Goal: Transaction & Acquisition: Purchase product/service

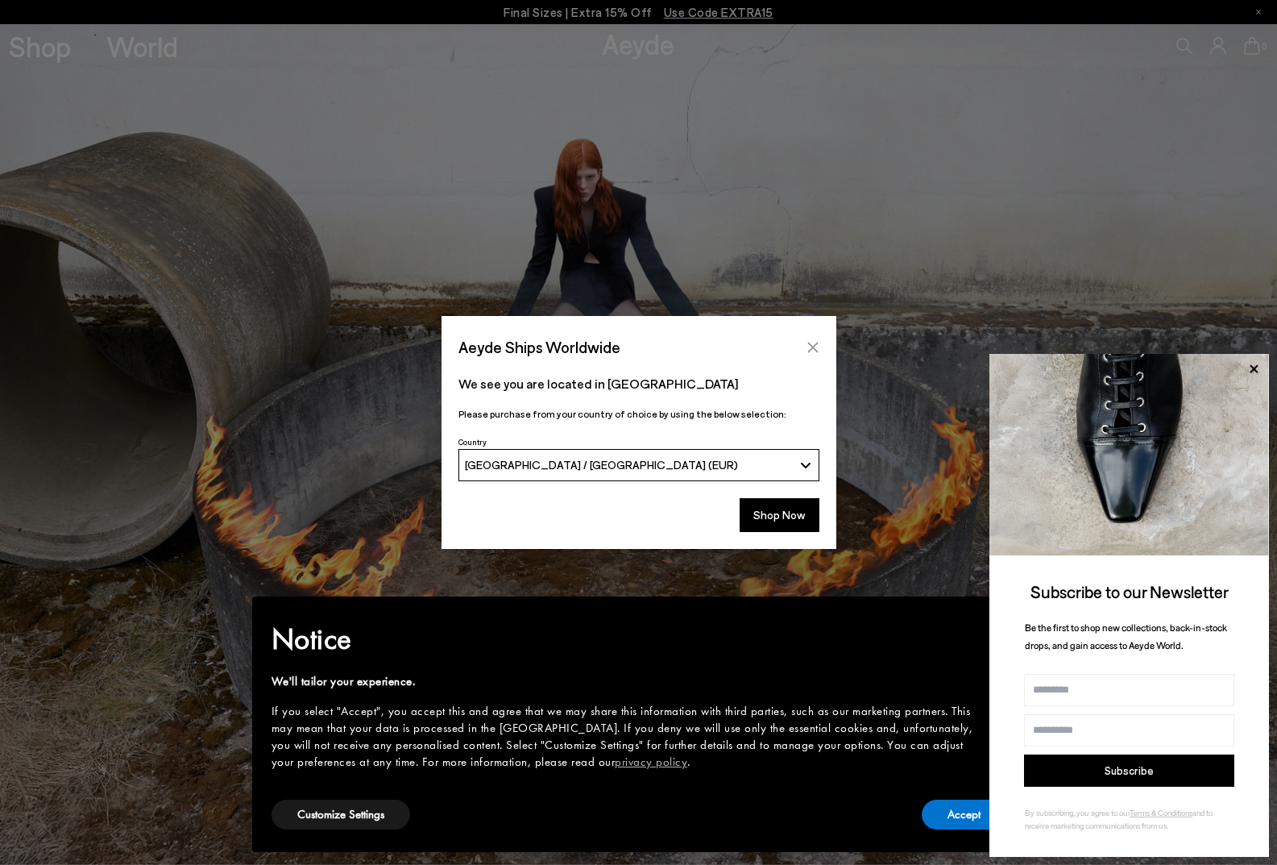
click at [815, 346] on icon "Close" at bounding box center [812, 347] width 10 height 10
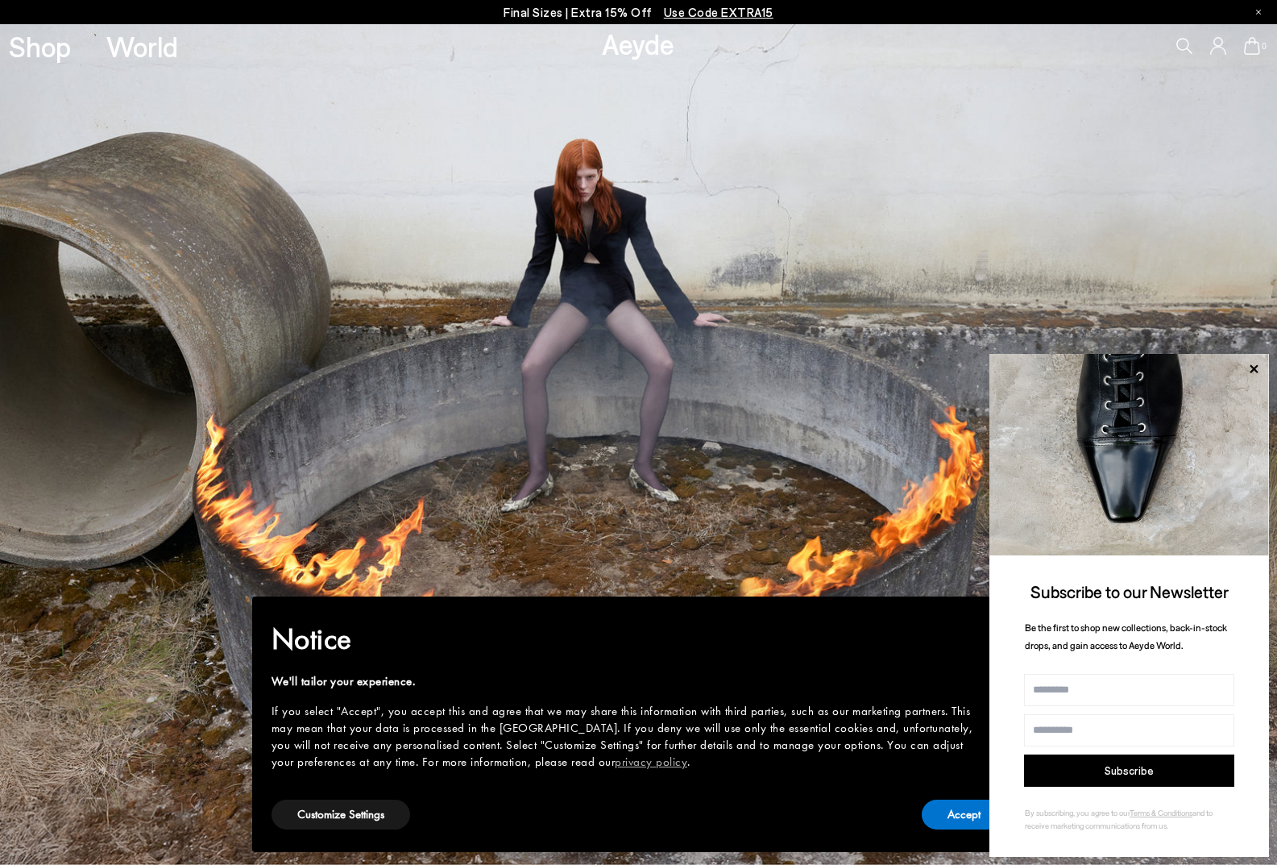
click at [1259, 364] on icon at bounding box center [1253, 369] width 21 height 21
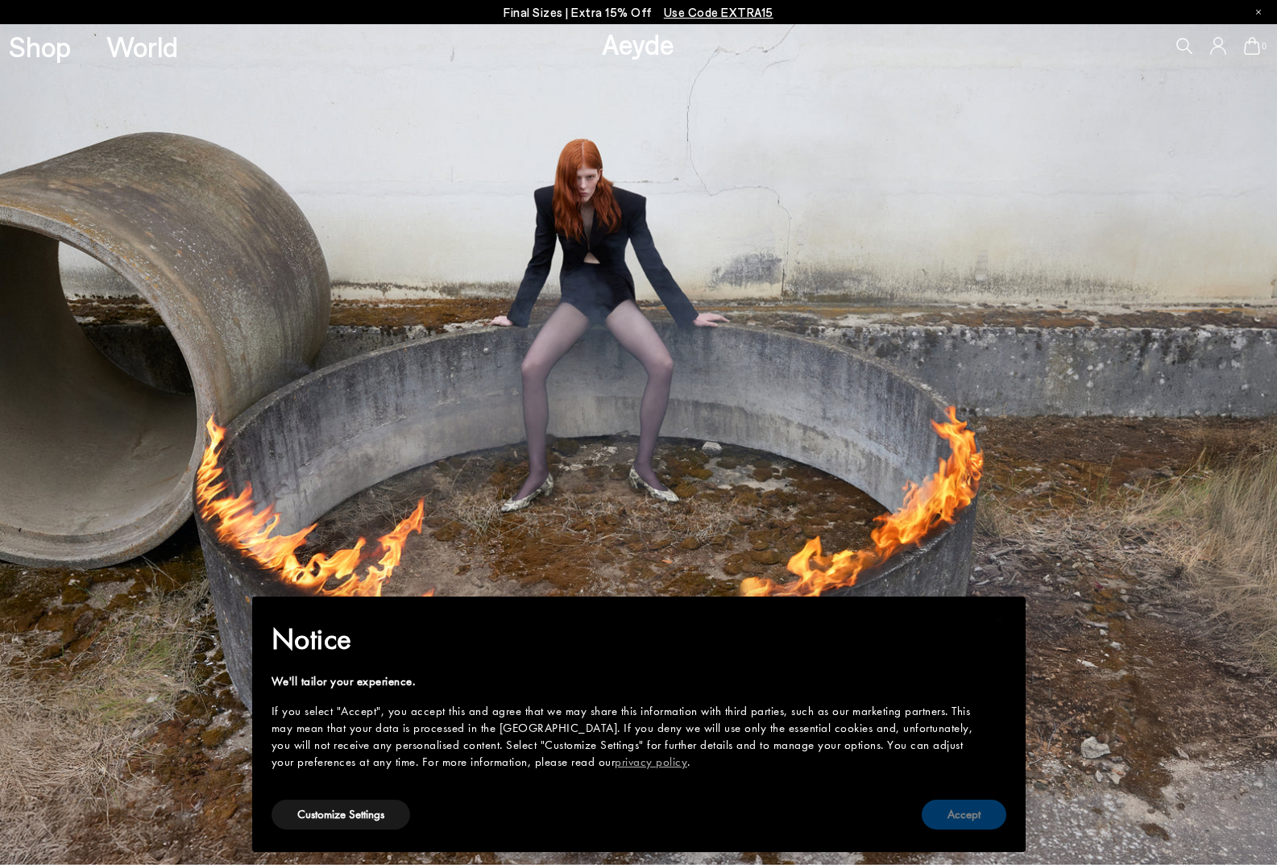
click at [977, 819] on button "Accept" at bounding box center [964, 814] width 85 height 30
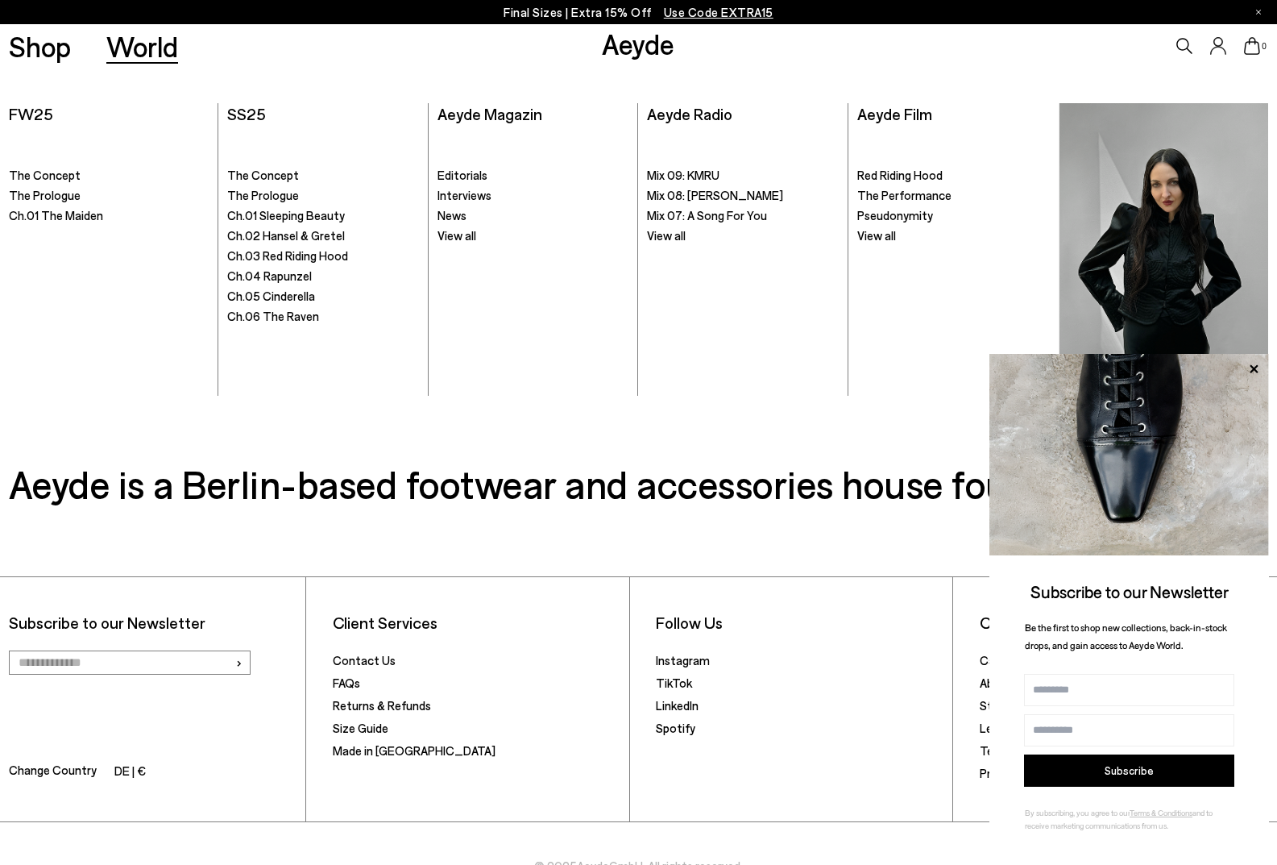
scroll to position [3319, 0]
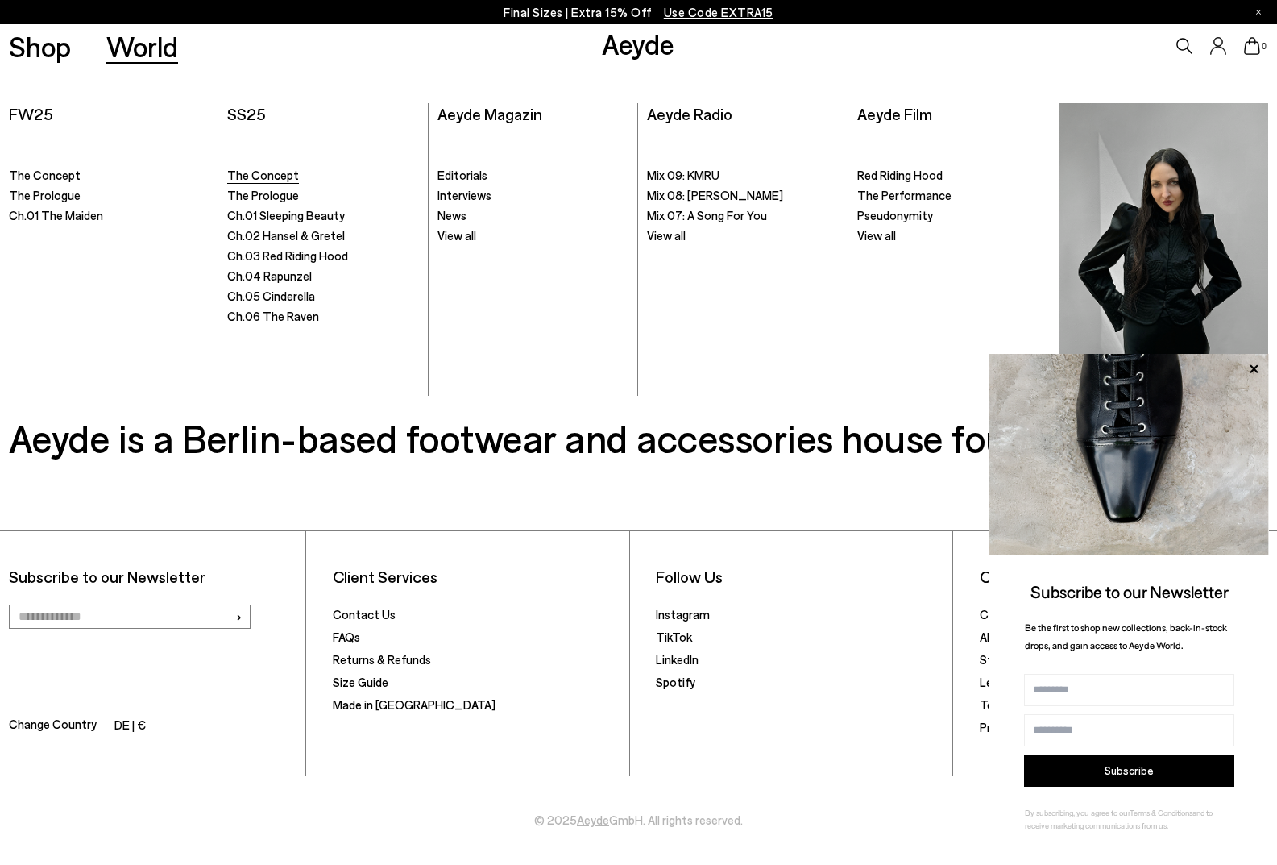
click at [244, 172] on span "The Concept" at bounding box center [263, 175] width 72 height 15
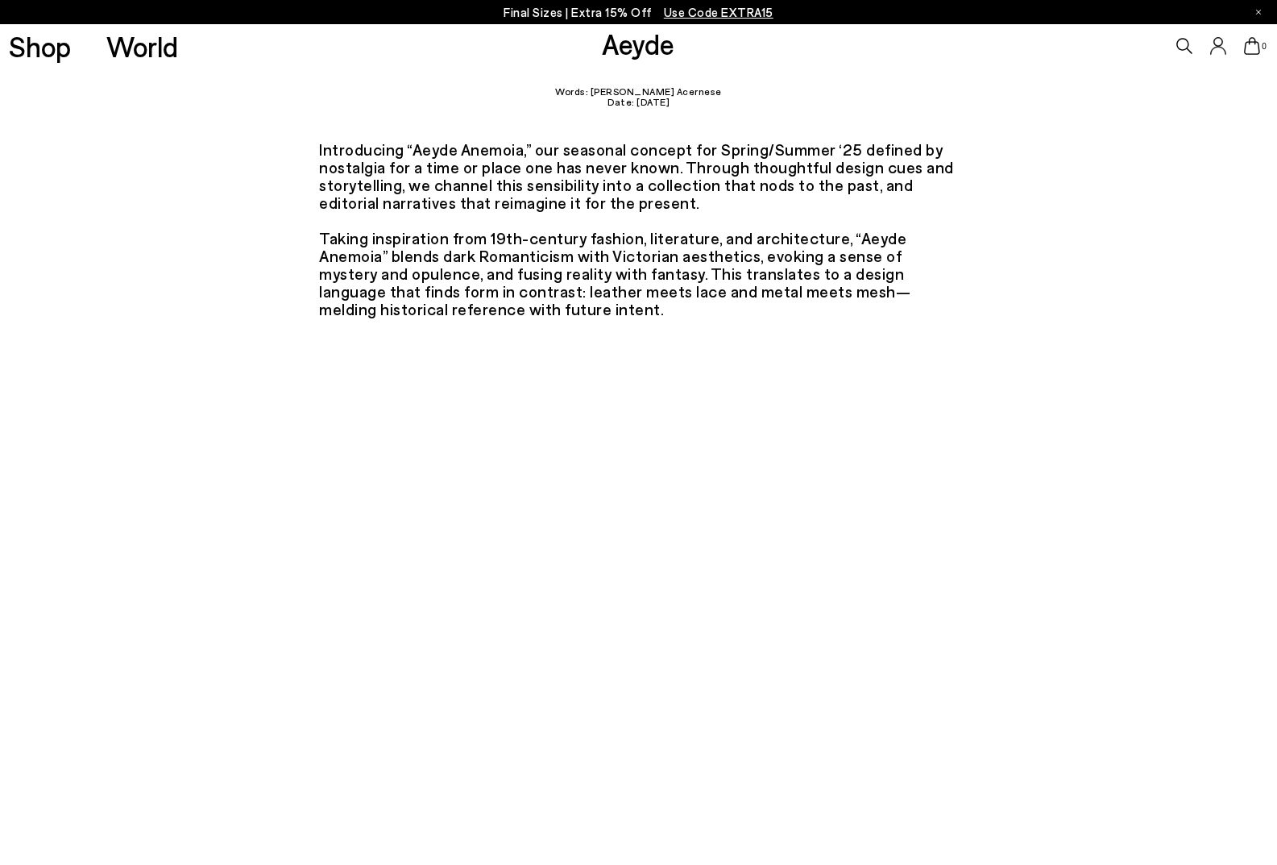
scroll to position [161, 0]
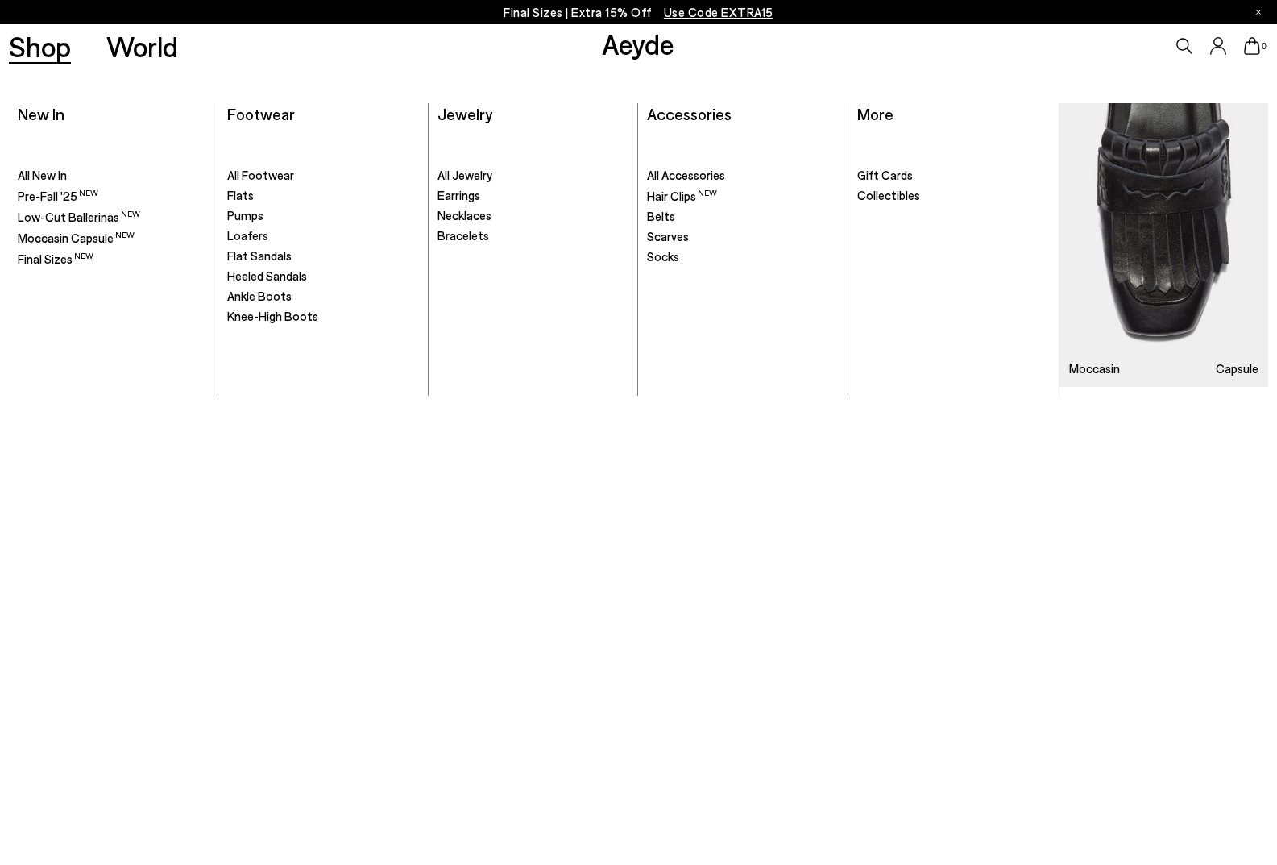
click at [31, 57] on link "Shop" at bounding box center [40, 46] width 62 height 28
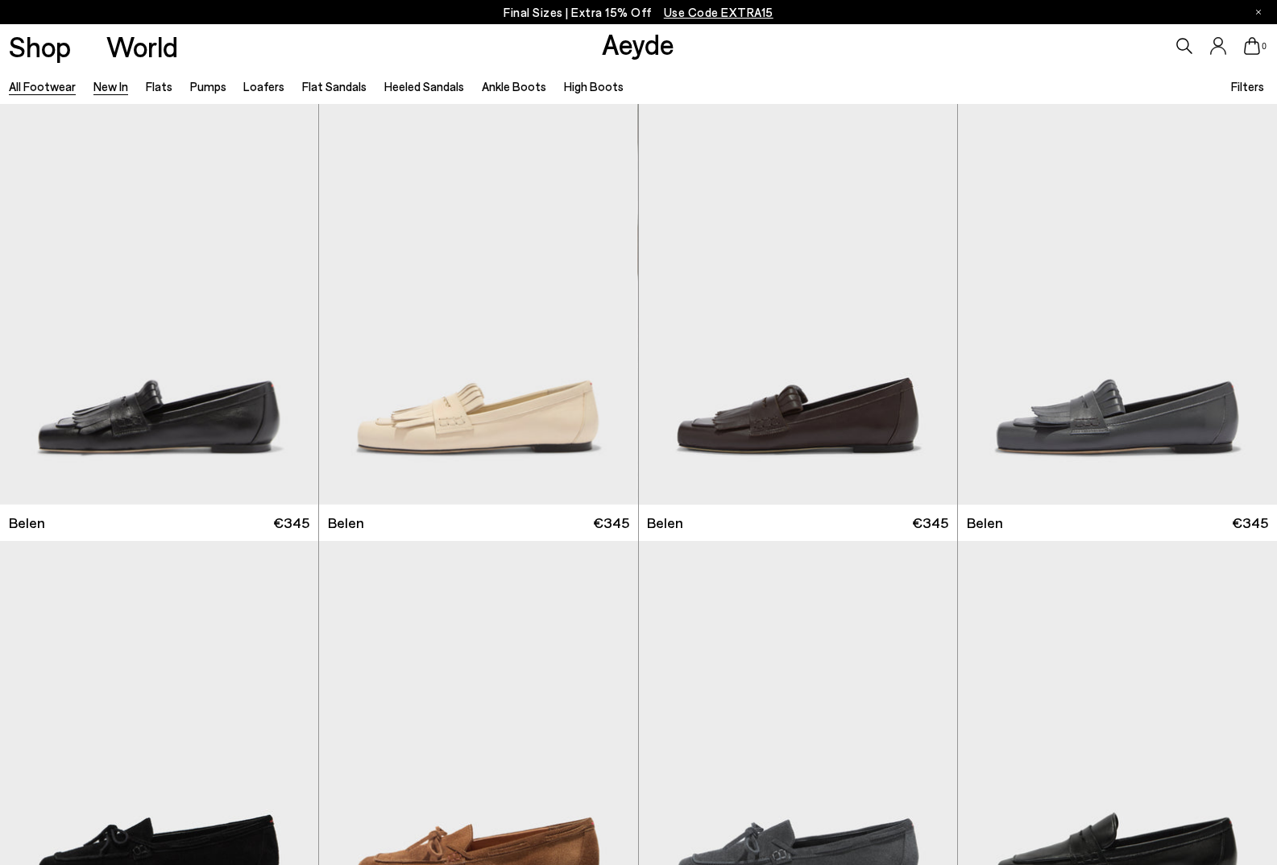
click at [112, 85] on link "New In" at bounding box center [110, 86] width 35 height 15
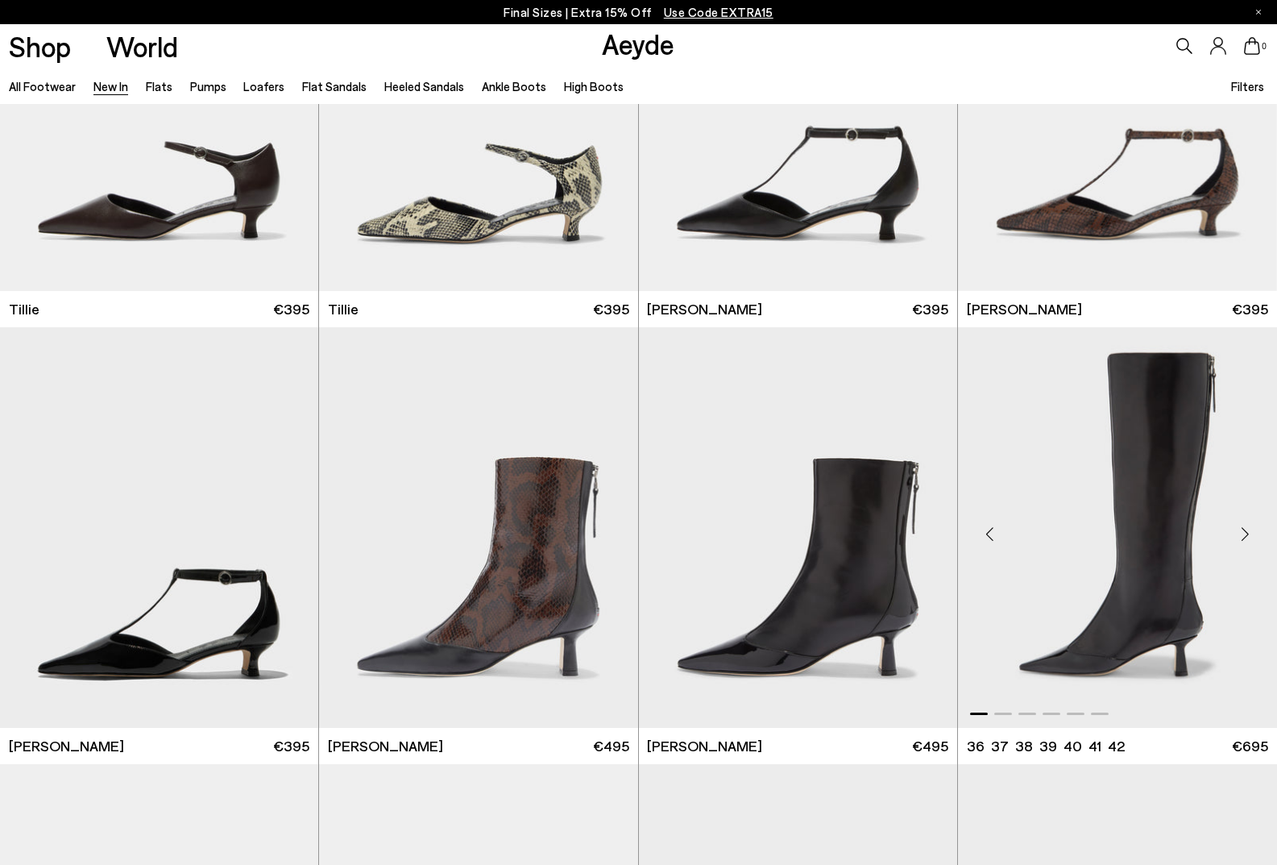
scroll to position [3868, 0]
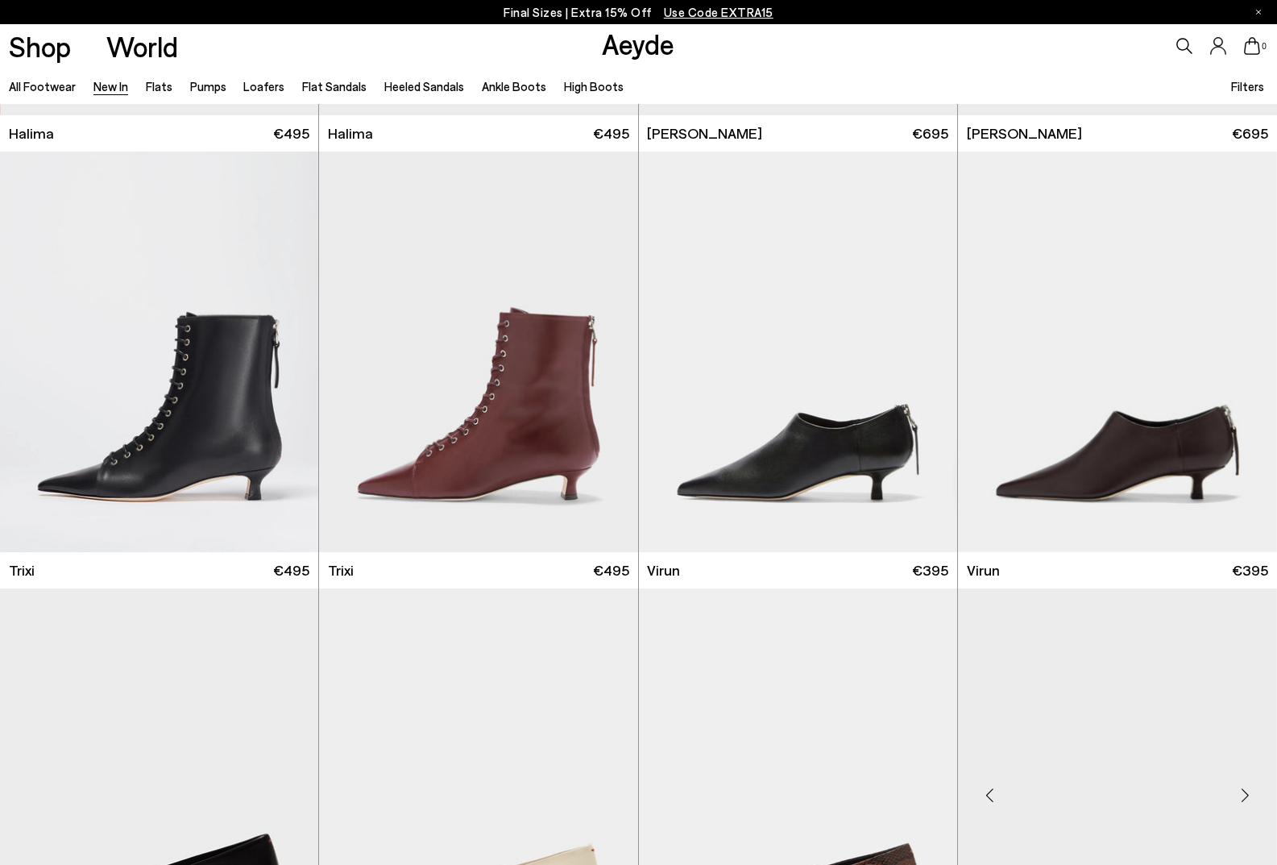
scroll to position [6688, 0]
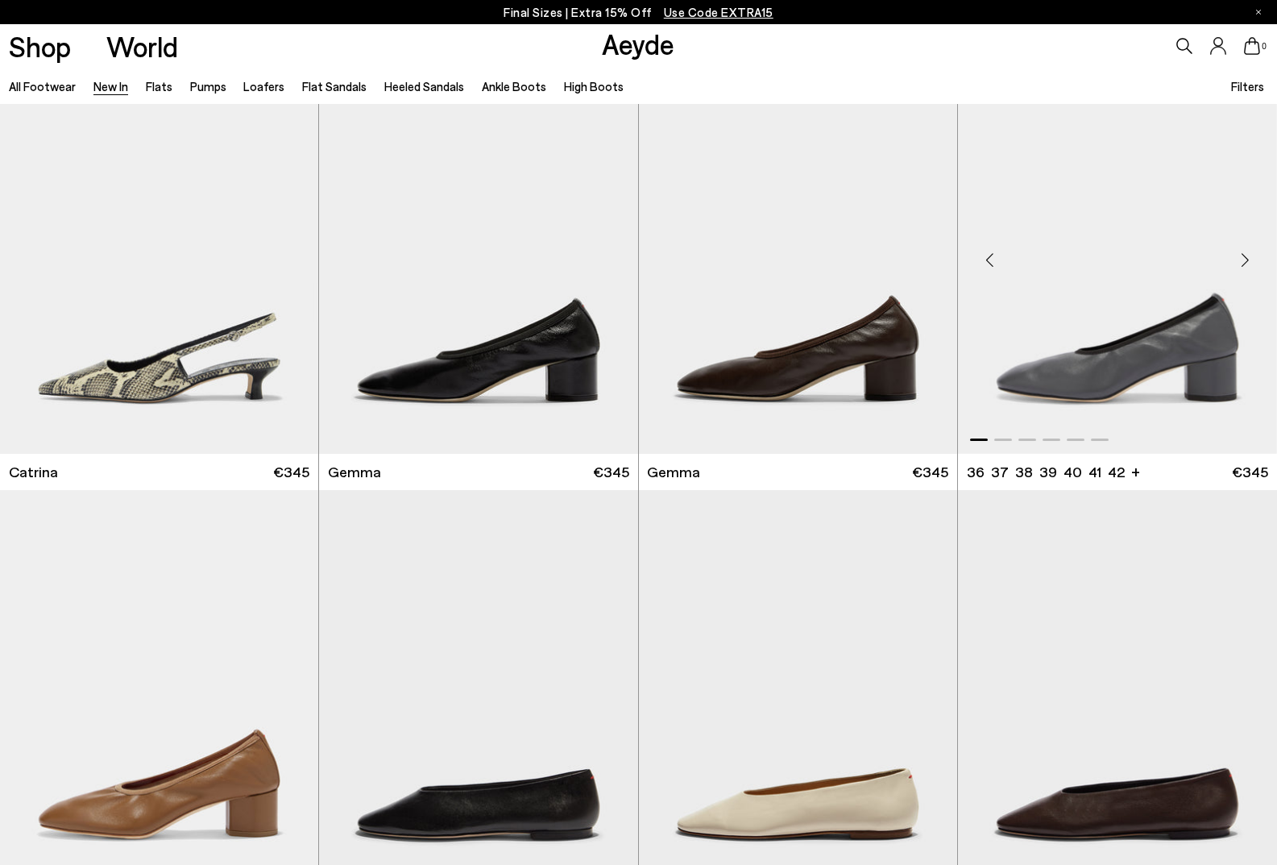
scroll to position [8947, 0]
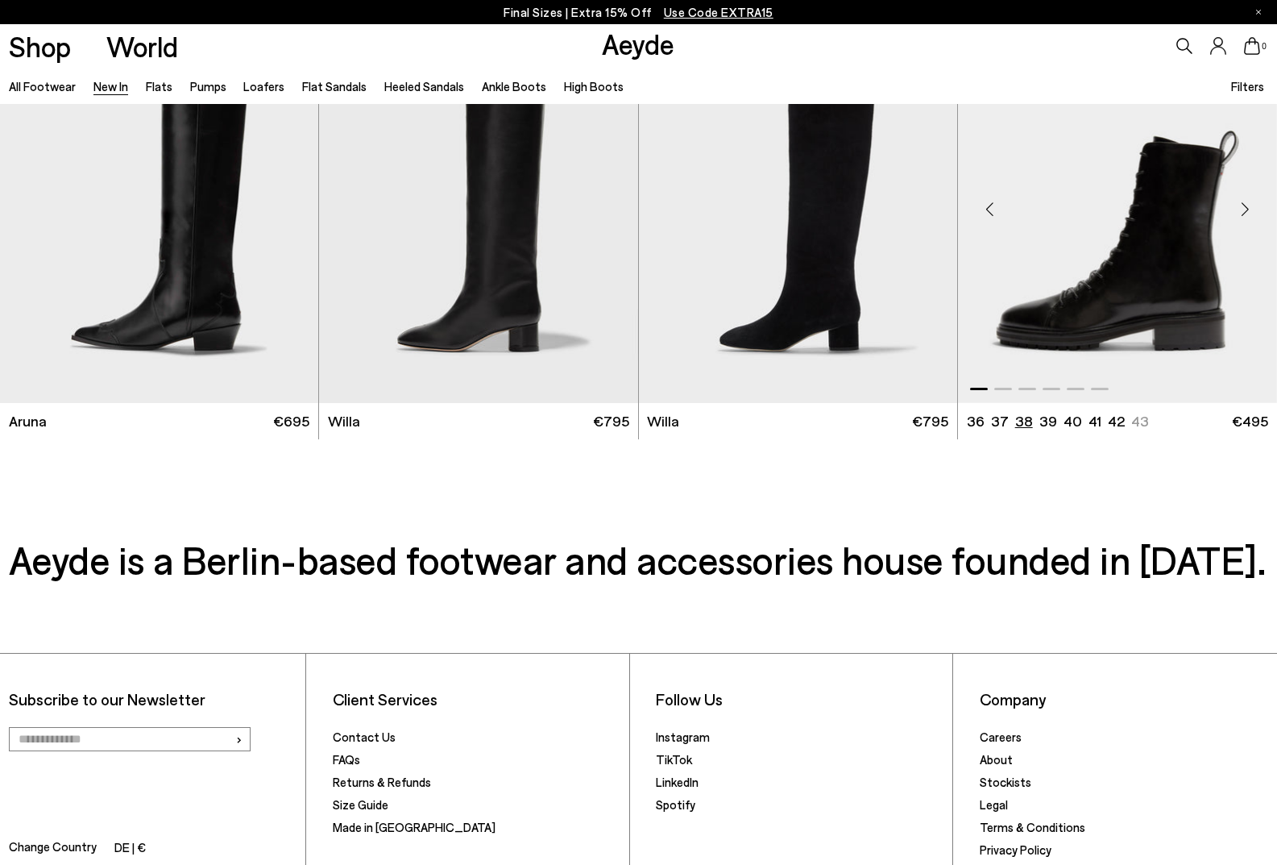
scroll to position [14631, 0]
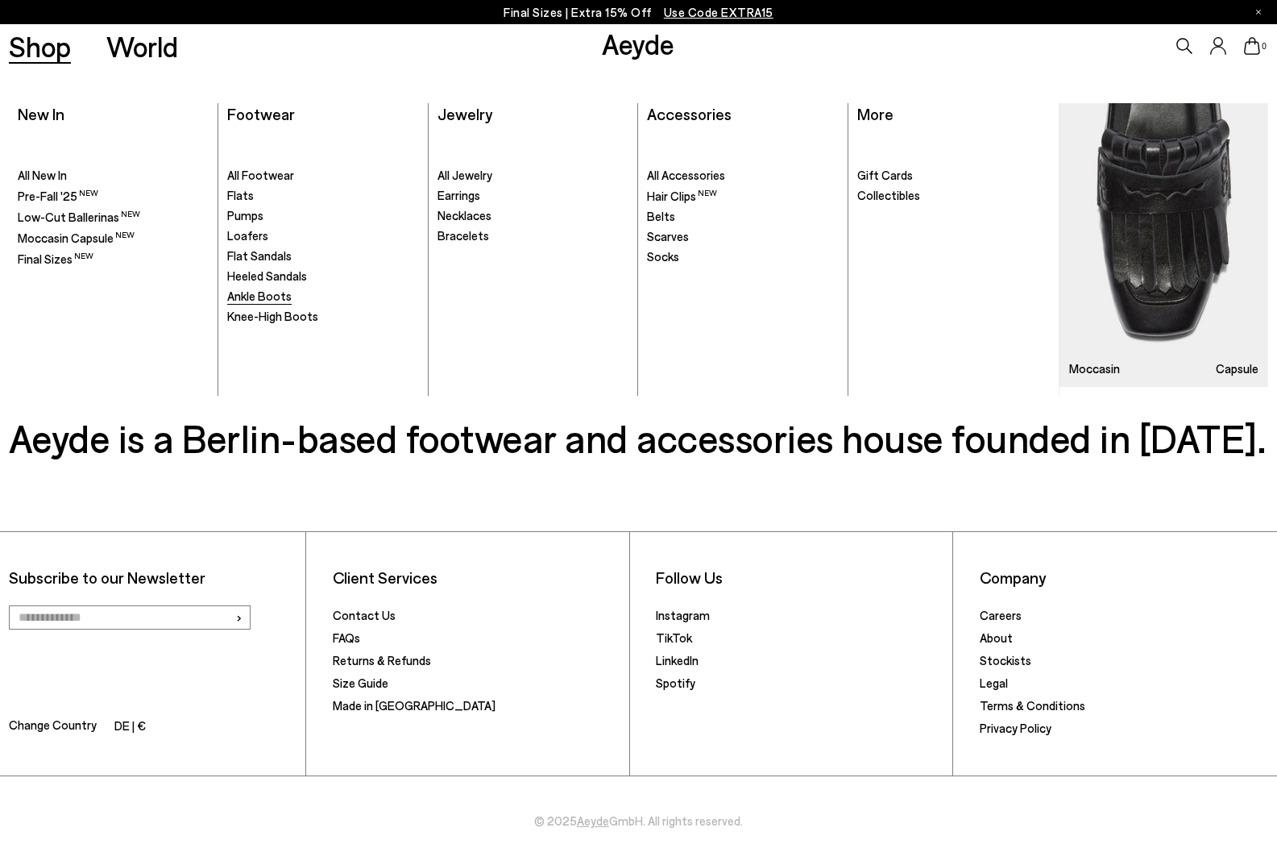
click at [268, 298] on span "Ankle Boots" at bounding box center [259, 295] width 64 height 15
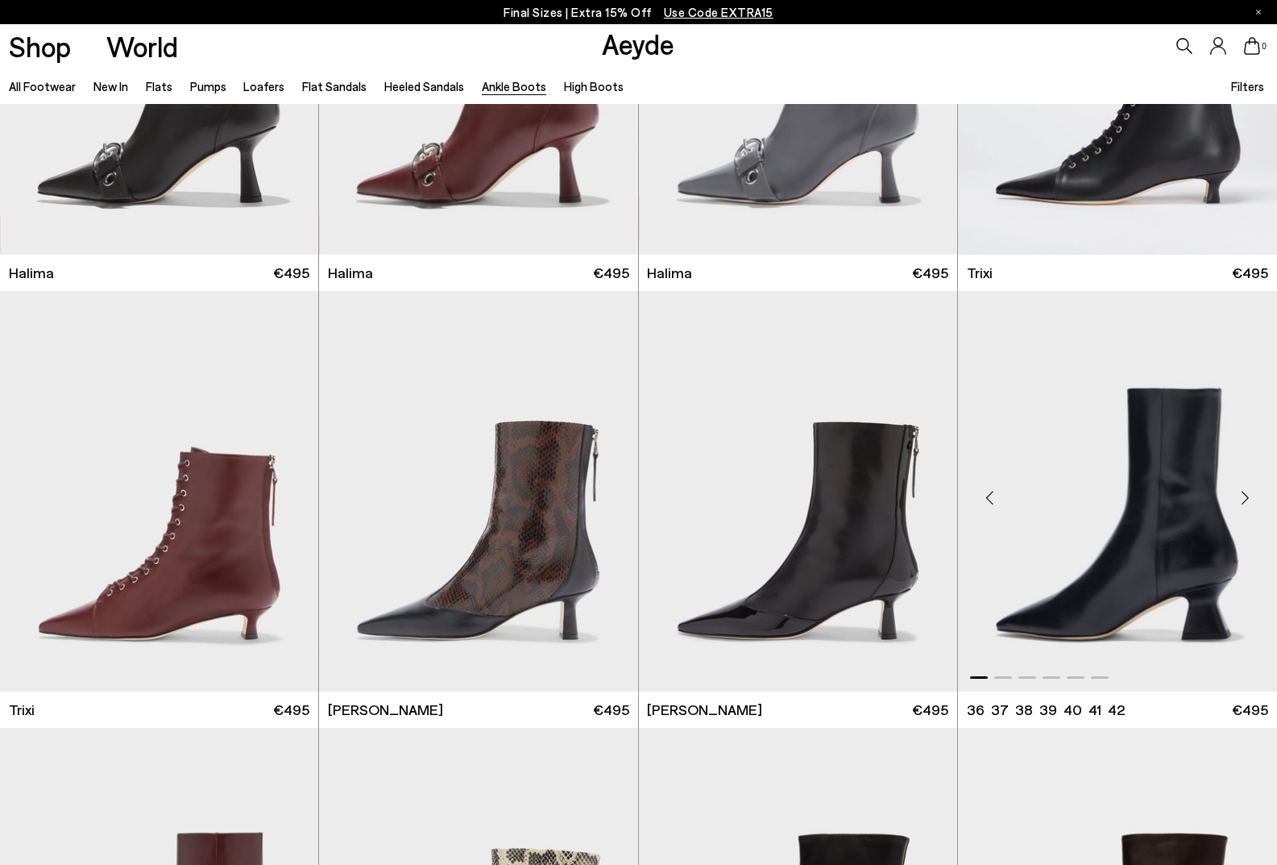
scroll to position [322, 0]
